Goal: Information Seeking & Learning: Learn about a topic

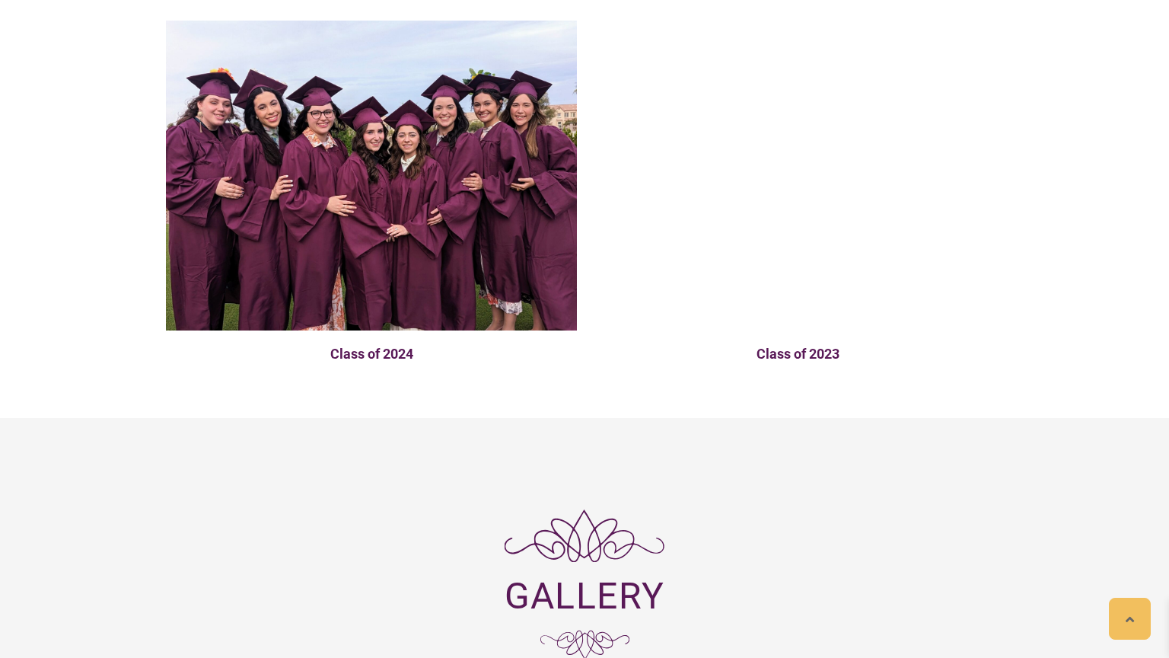
scroll to position [3835, 0]
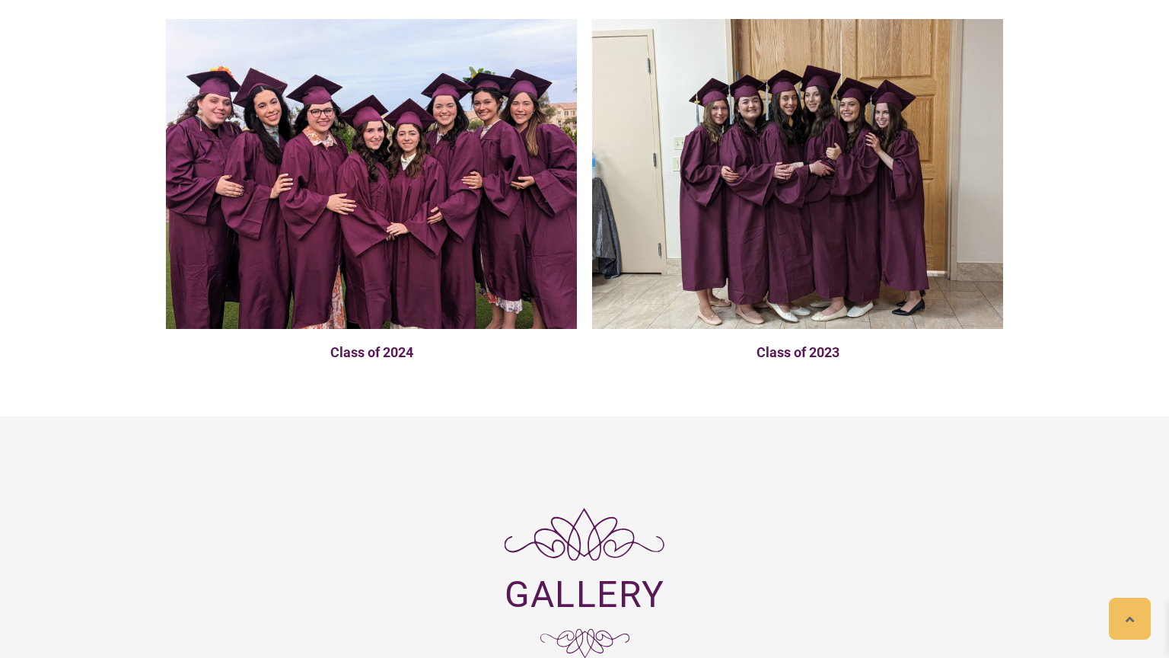
click at [533, 66] on img at bounding box center [371, 174] width 411 height 310
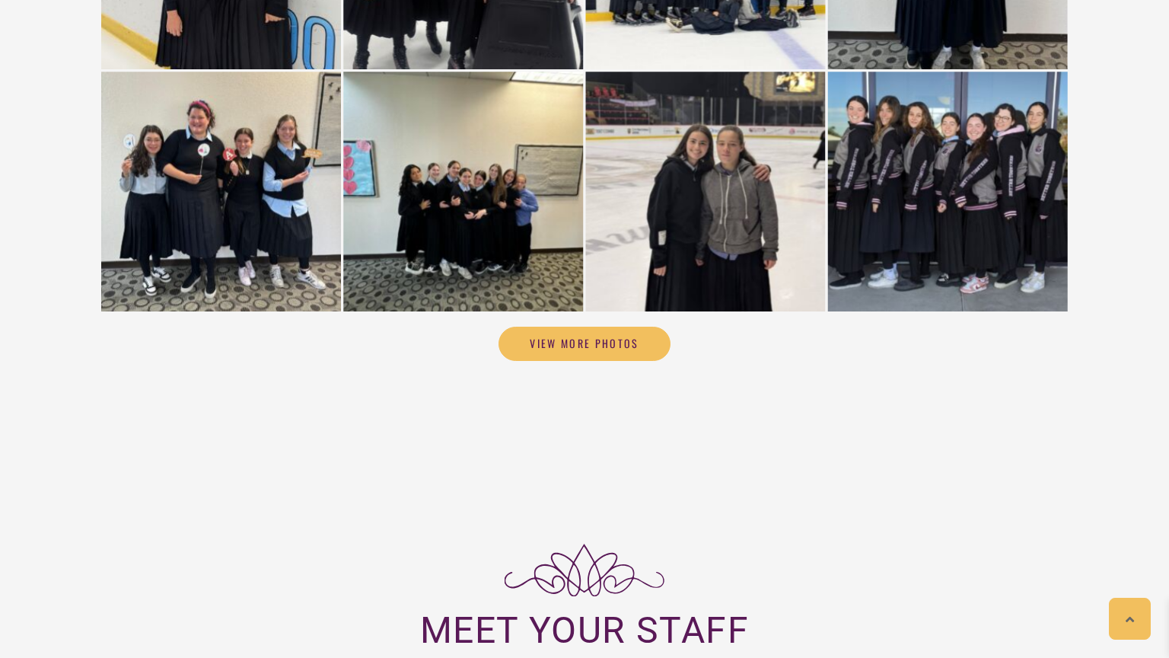
scroll to position [4725, 0]
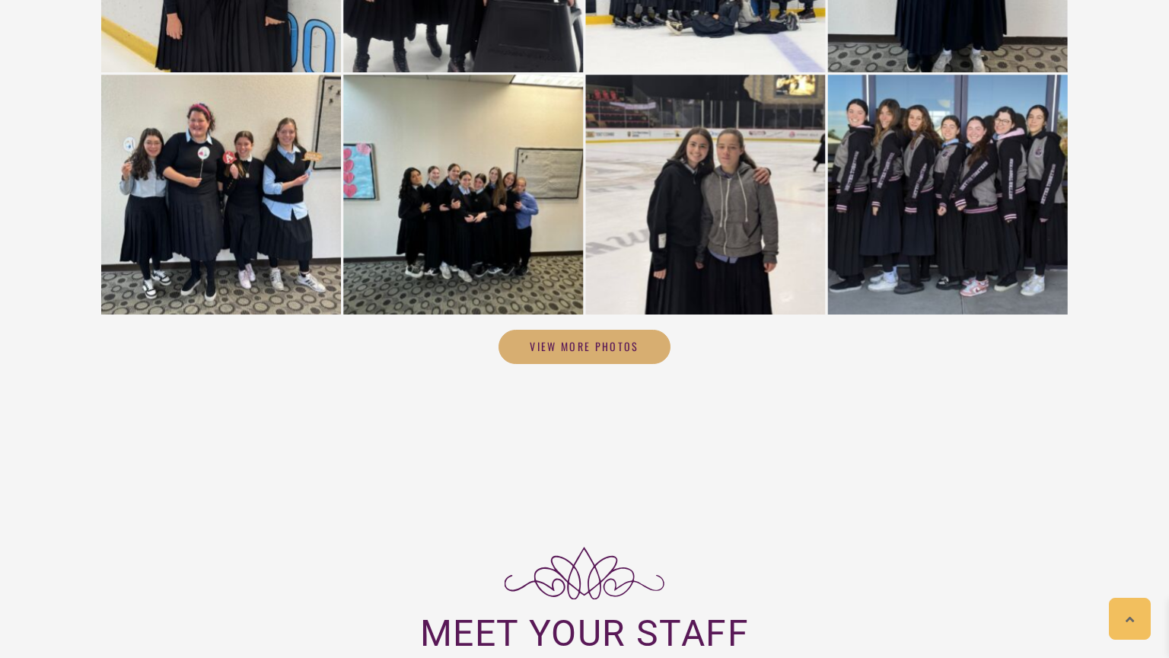
click at [654, 330] on link "View More Photos" at bounding box center [584, 346] width 171 height 33
click at [646, 330] on link "View More Photos" at bounding box center [584, 346] width 171 height 33
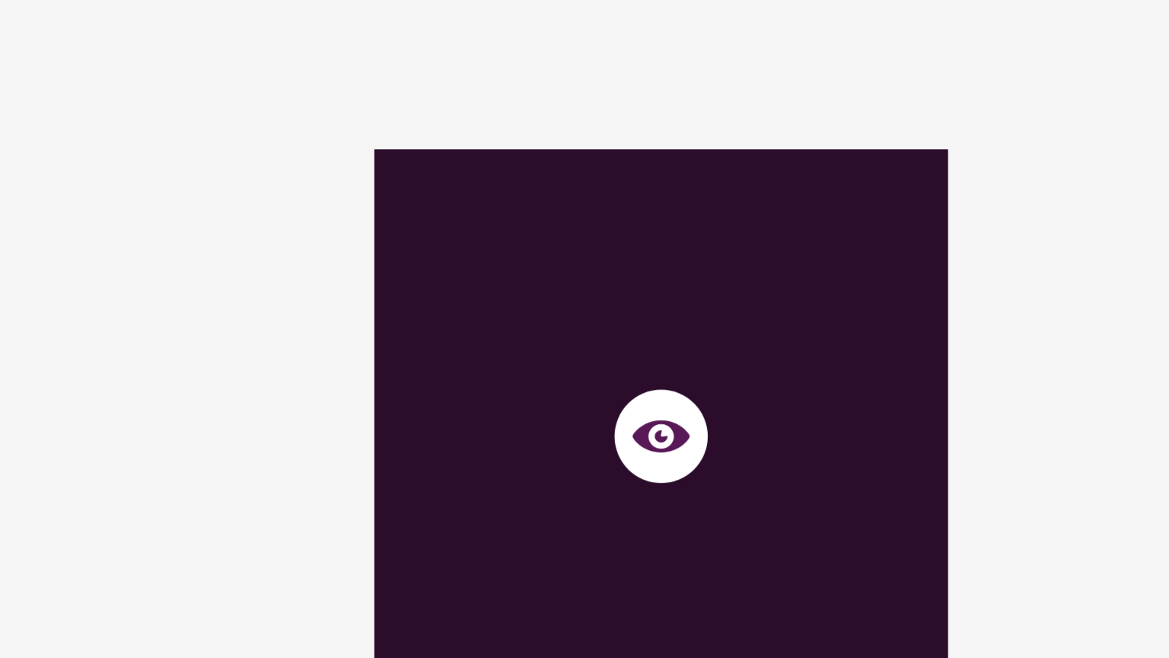
scroll to position [10059, 0]
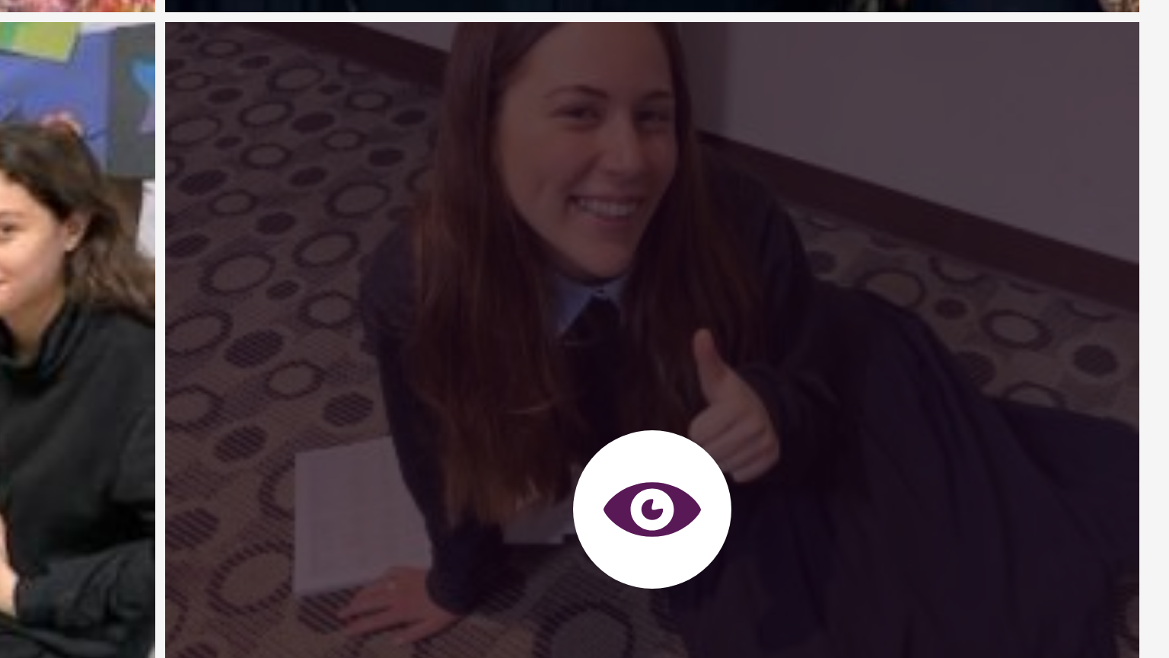
click at [716, 286] on div at bounding box center [708, 311] width 244 height 244
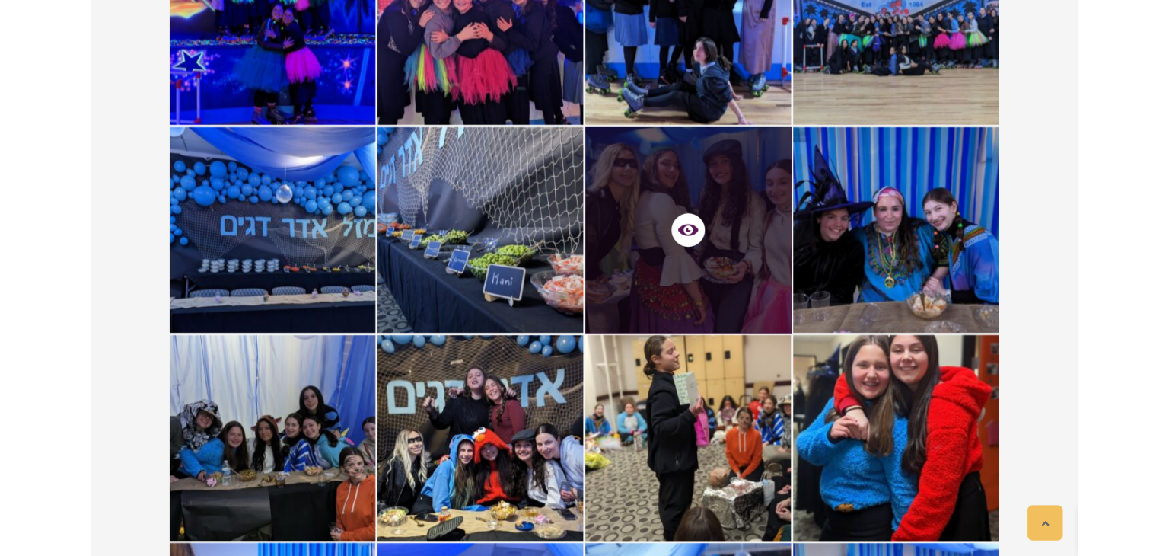
scroll to position [9701, 0]
